Goal: Entertainment & Leisure: Browse casually

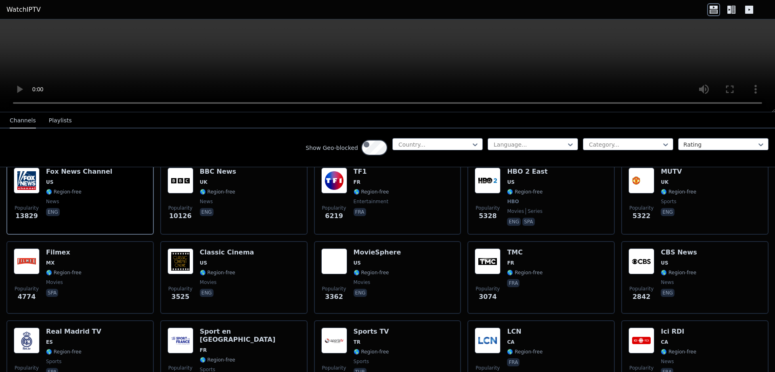
scroll to position [85, 0]
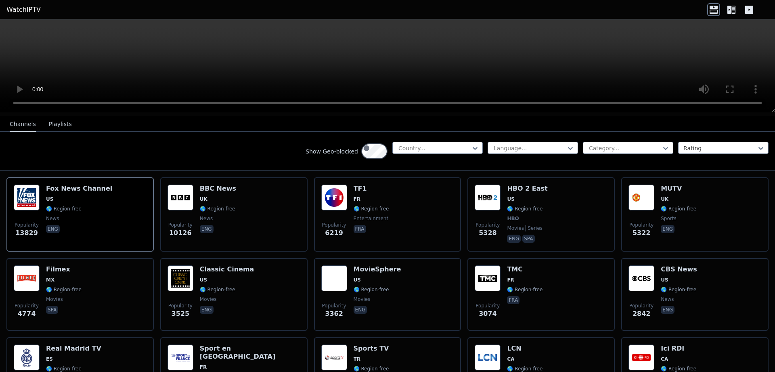
click at [72, 132] on button "Playlists" at bounding box center [60, 124] width 23 height 15
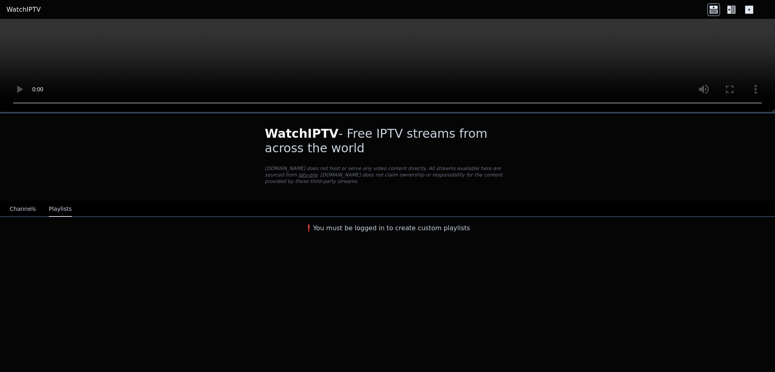
scroll to position [0, 0]
click at [35, 217] on button "Channels" at bounding box center [23, 208] width 26 height 15
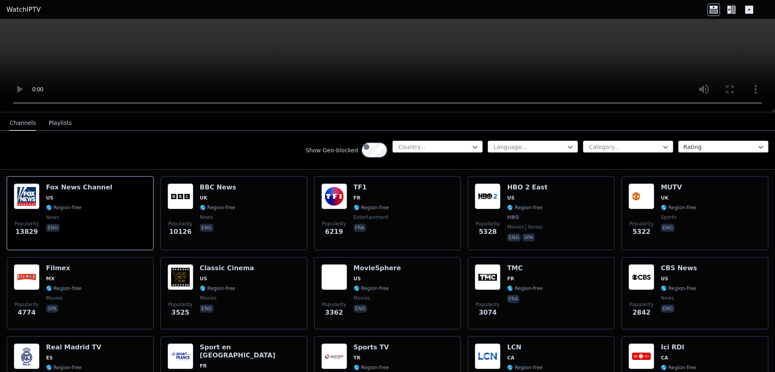
scroll to position [85, 0]
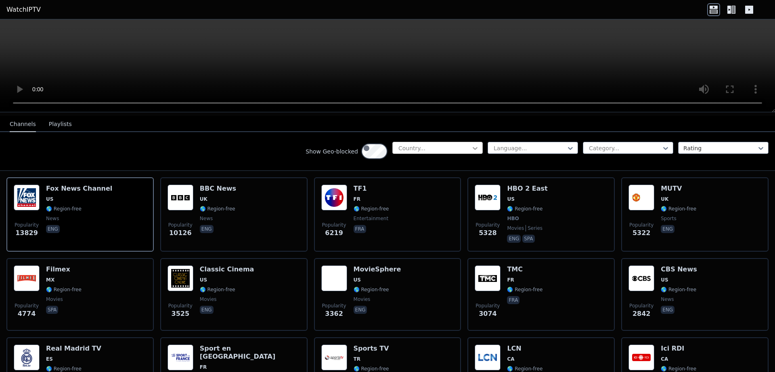
click at [471, 152] on icon at bounding box center [475, 148] width 8 height 8
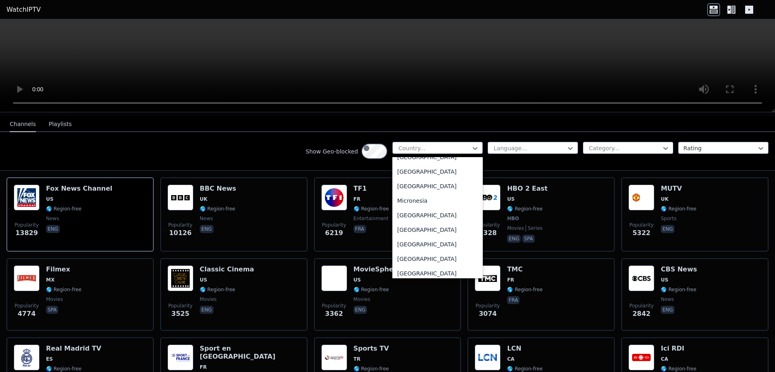
scroll to position [1780, 0]
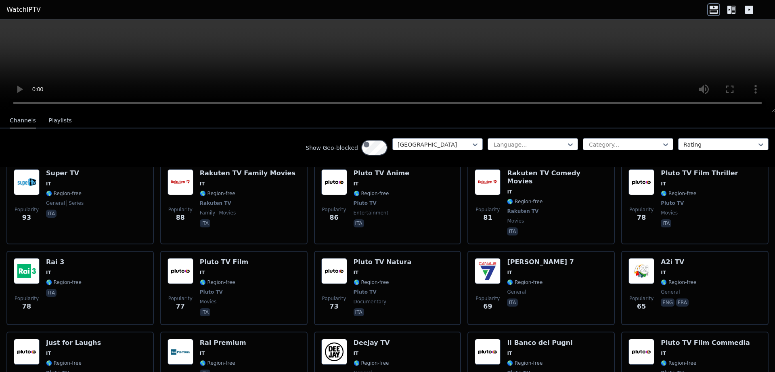
scroll to position [593, 0]
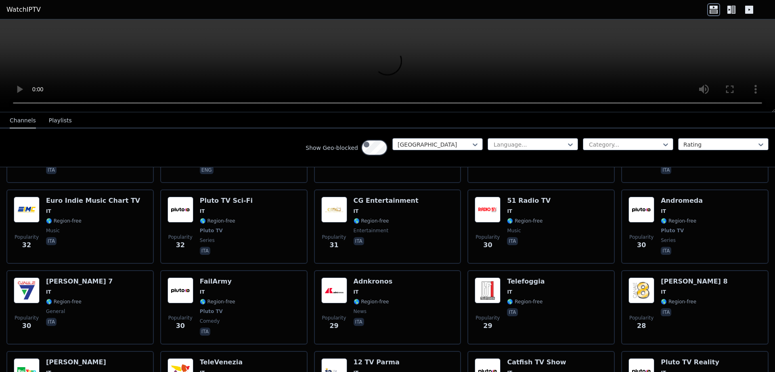
scroll to position [1102, 0]
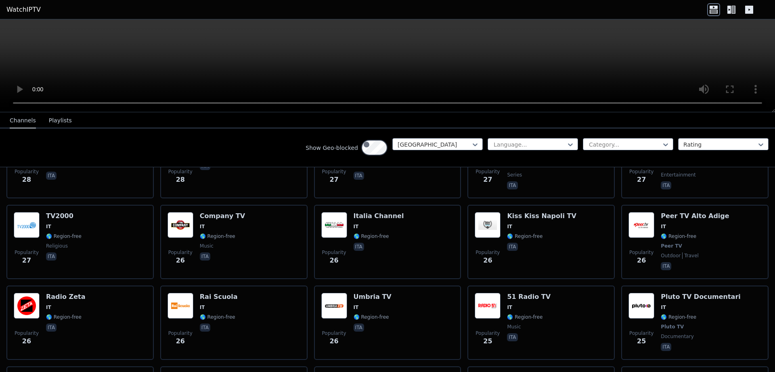
scroll to position [1357, 0]
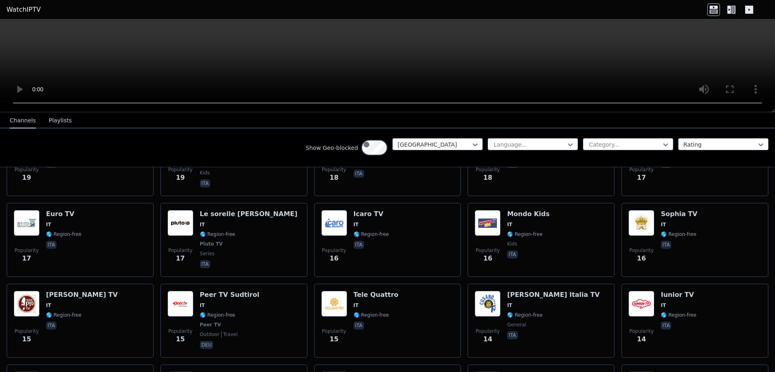
scroll to position [1950, 0]
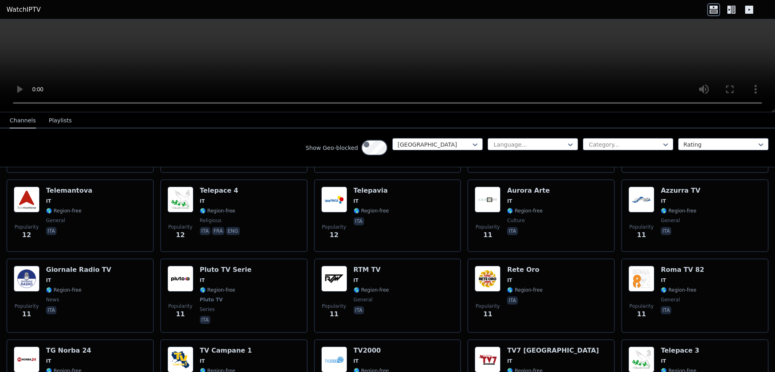
scroll to position [2374, 0]
